Goal: Book appointment/travel/reservation

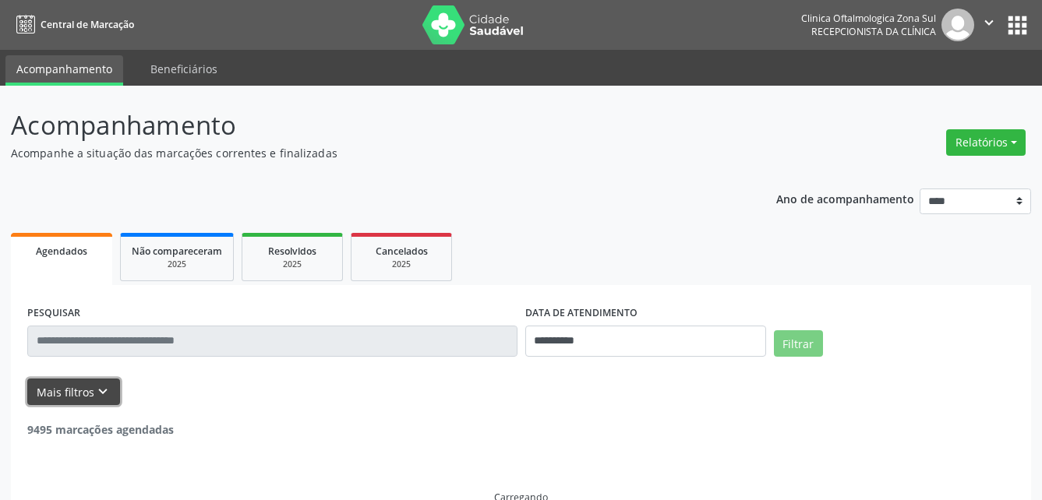
click at [94, 404] on button "Mais filtros keyboard_arrow_down" at bounding box center [73, 392] width 93 height 27
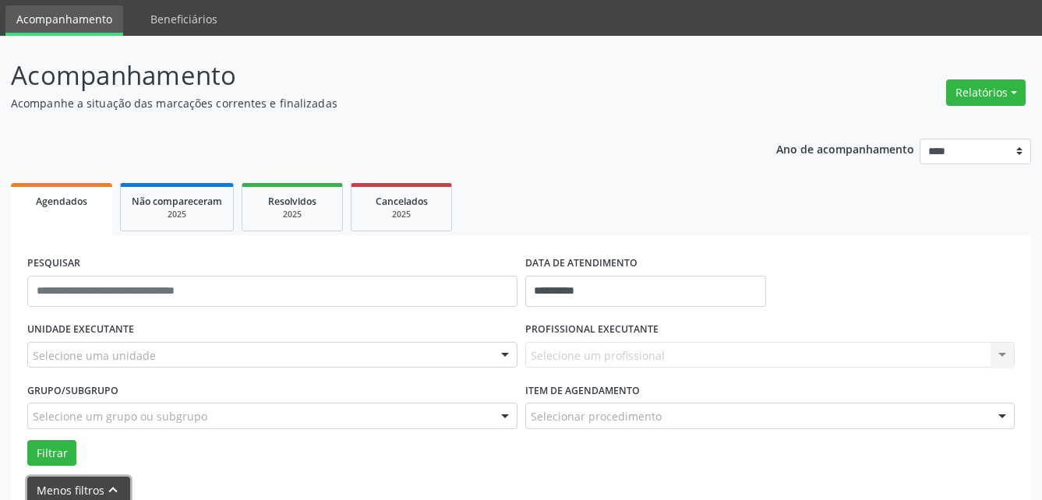
scroll to position [78, 0]
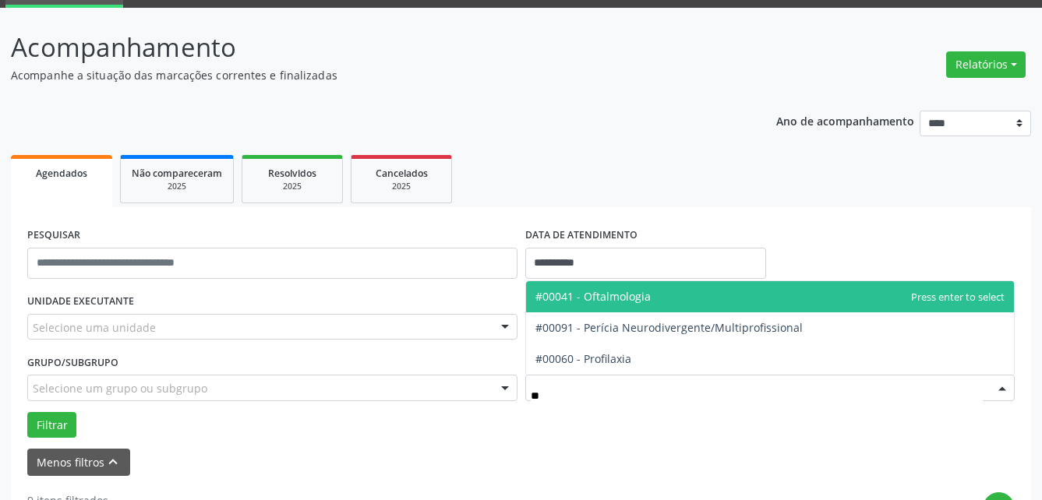
type input "***"
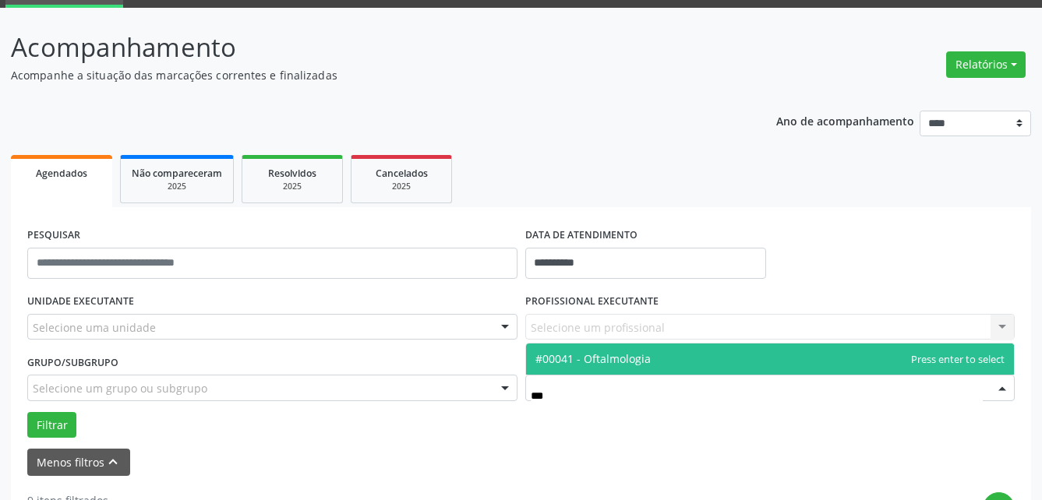
click at [614, 362] on span "#00041 - Oftalmologia" at bounding box center [592, 358] width 115 height 15
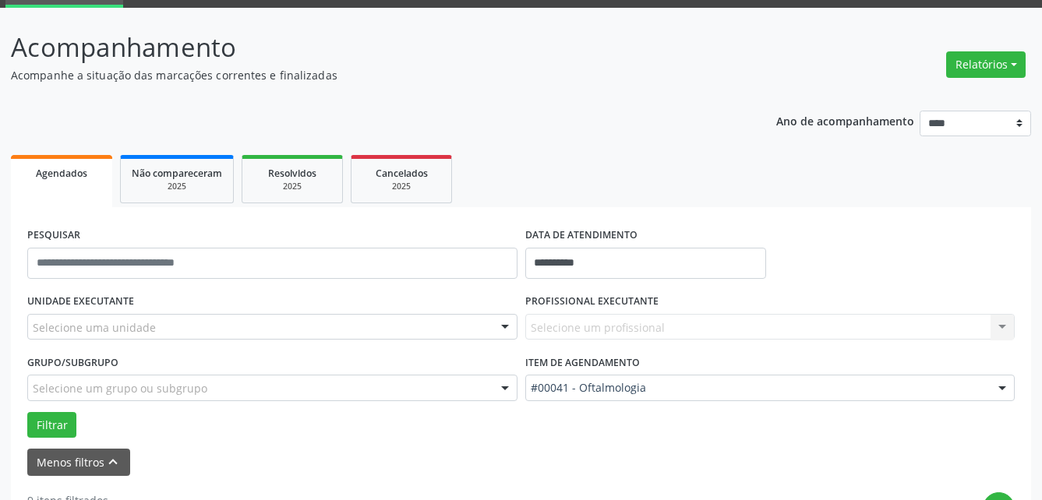
click at [454, 386] on div "Selecione um grupo ou subgrupo" at bounding box center [272, 388] width 490 height 26
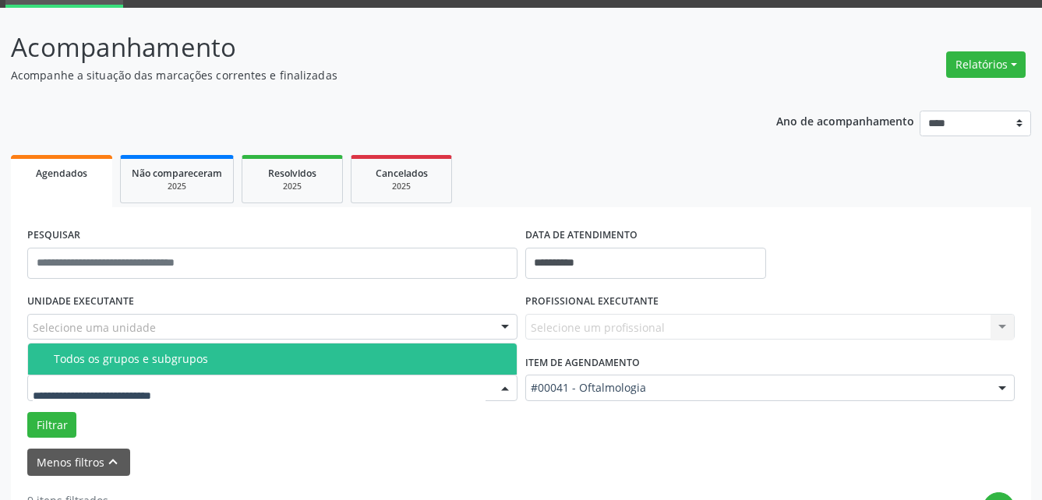
click at [268, 354] on div "Todos os grupos e subgrupos" at bounding box center [281, 359] width 454 height 12
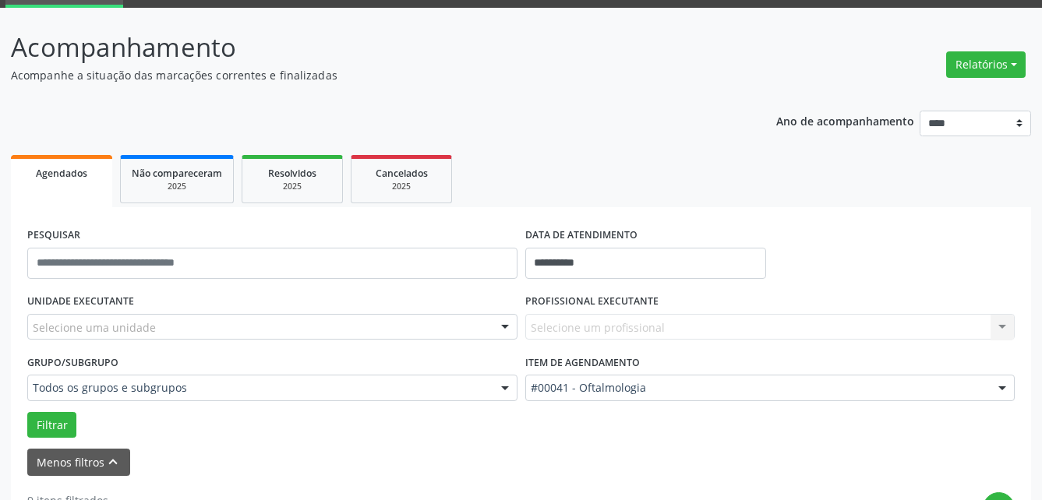
click at [272, 329] on div "Selecione uma unidade" at bounding box center [272, 327] width 490 height 26
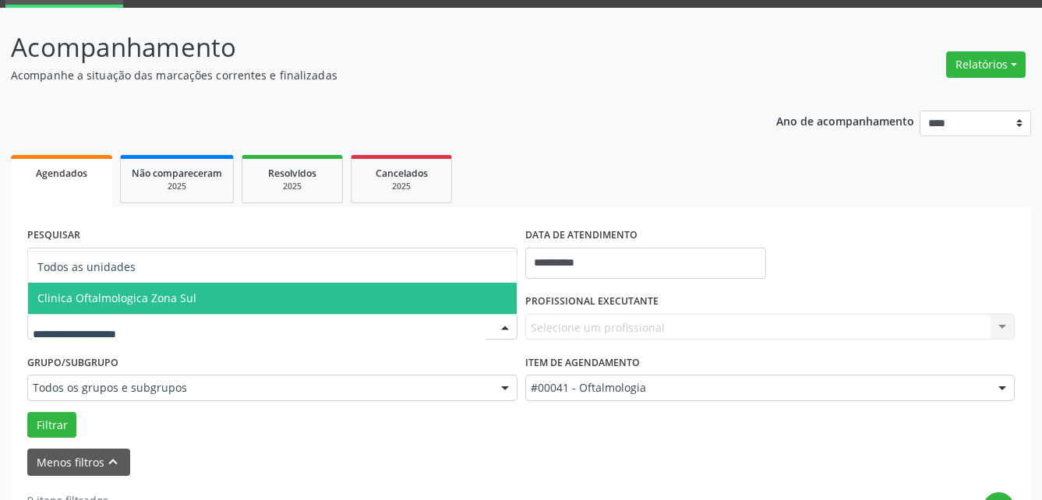
click at [259, 302] on span "Clinica Oftalmologica Zona Sul" at bounding box center [272, 298] width 489 height 31
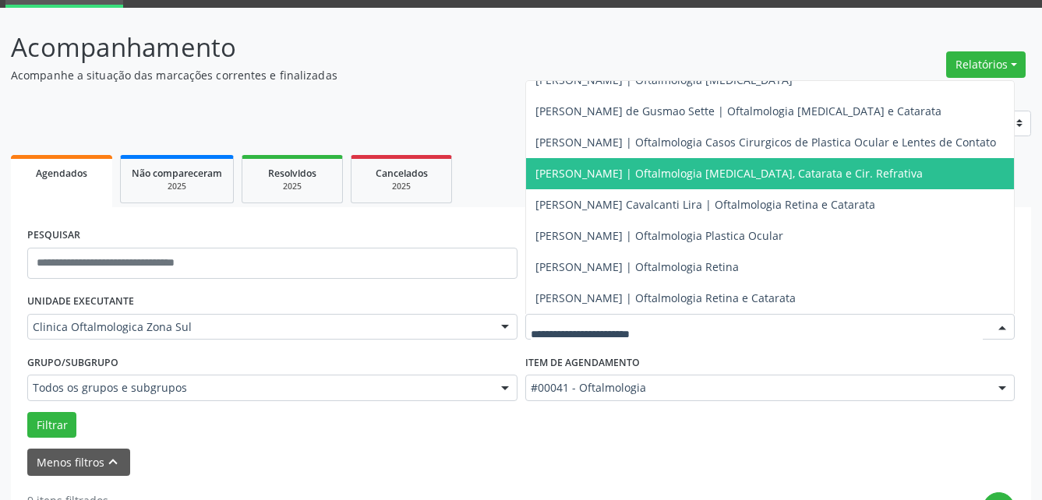
click at [631, 167] on span "[PERSON_NAME] | Oftalmologia [MEDICAL_DATA], Catarata e Cir. Refrativa" at bounding box center [728, 173] width 387 height 15
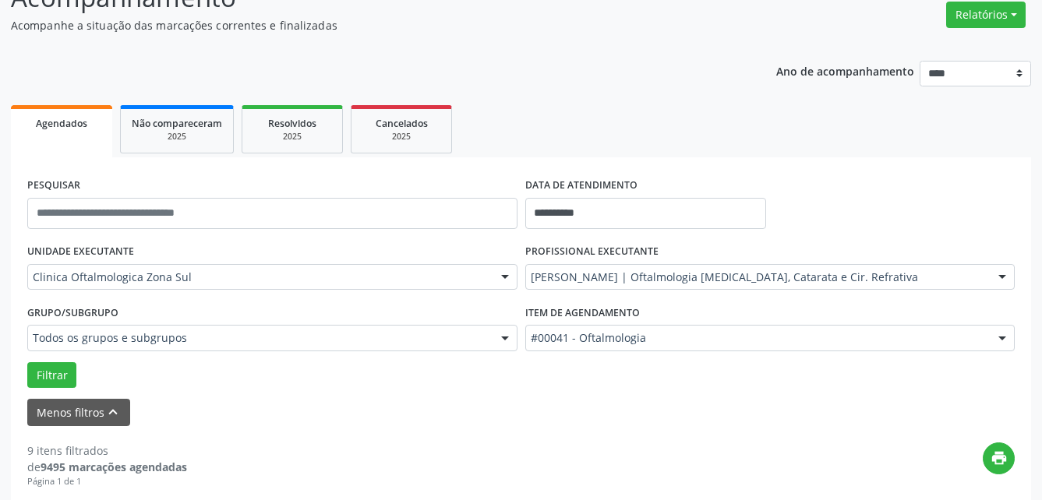
scroll to position [156, 0]
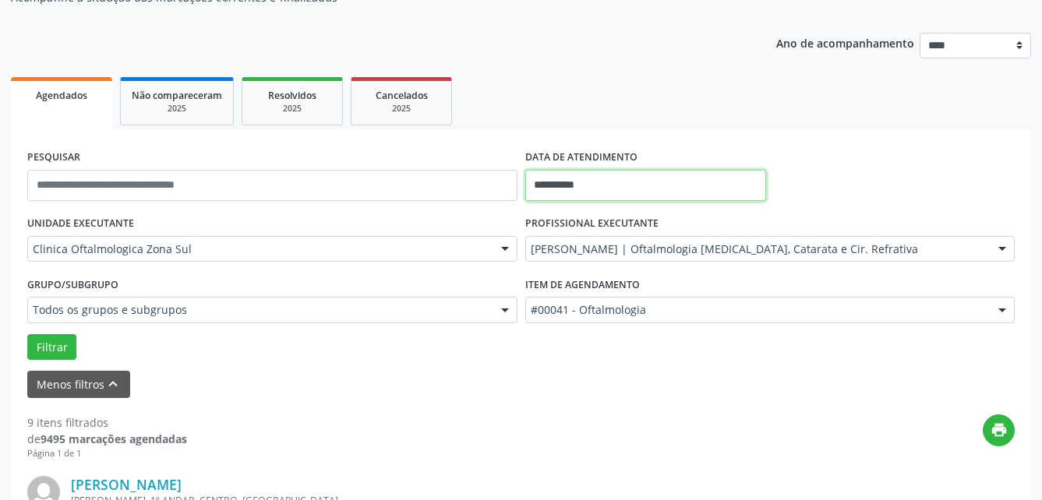
click at [643, 195] on input "**********" at bounding box center [645, 185] width 241 height 31
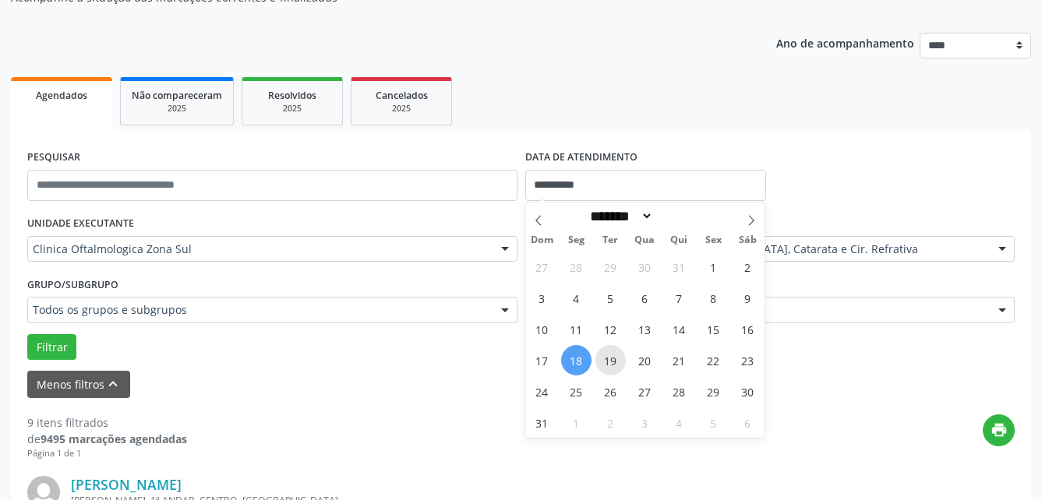
click at [607, 366] on span "19" at bounding box center [610, 360] width 30 height 30
type input "**********"
click at [607, 366] on span "19" at bounding box center [610, 360] width 30 height 30
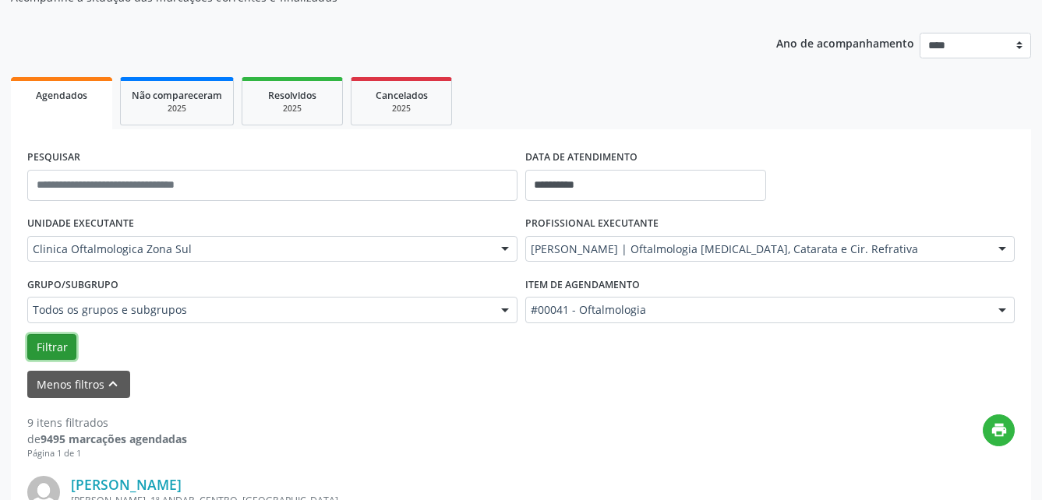
click at [50, 344] on button "Filtrar" at bounding box center [51, 347] width 49 height 26
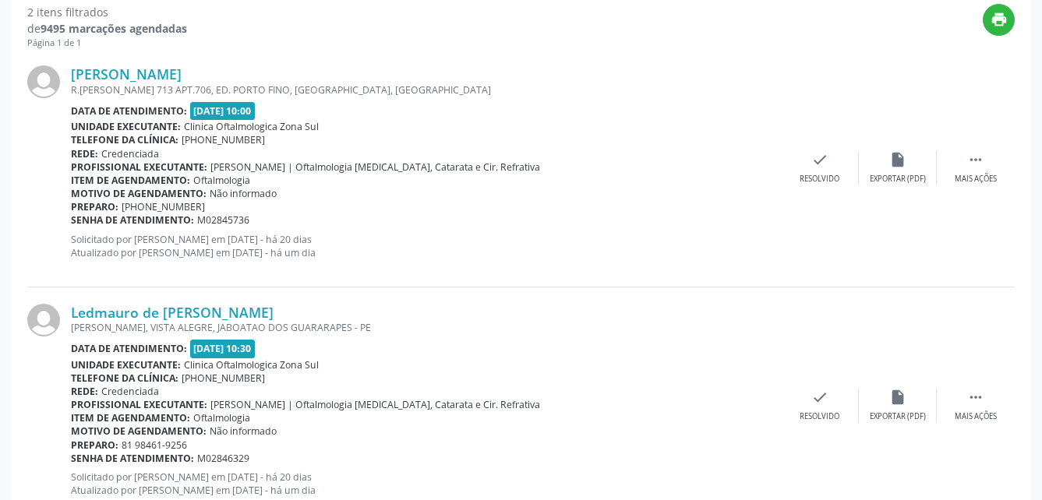
scroll to position [462, 0]
